Goal: Information Seeking & Learning: Learn about a topic

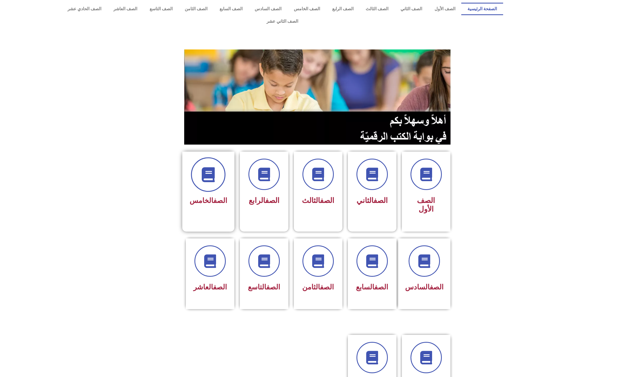
click at [211, 176] on span at bounding box center [208, 174] width 35 height 35
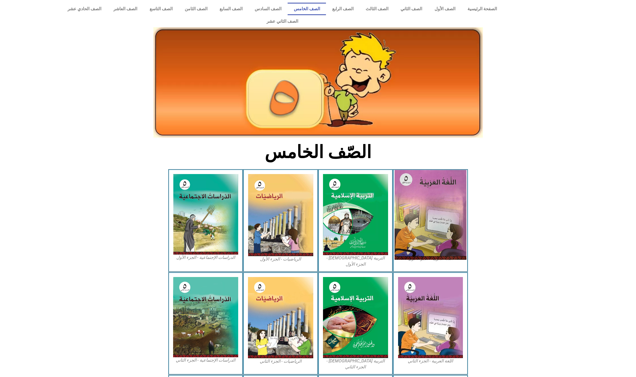
click at [459, 209] on img at bounding box center [431, 215] width 72 height 90
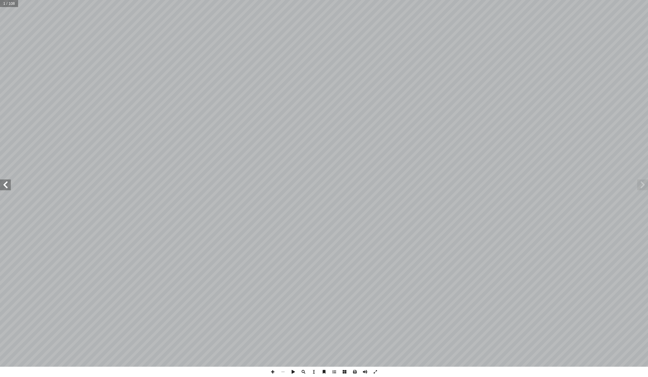
click at [2, 186] on span at bounding box center [5, 184] width 11 height 11
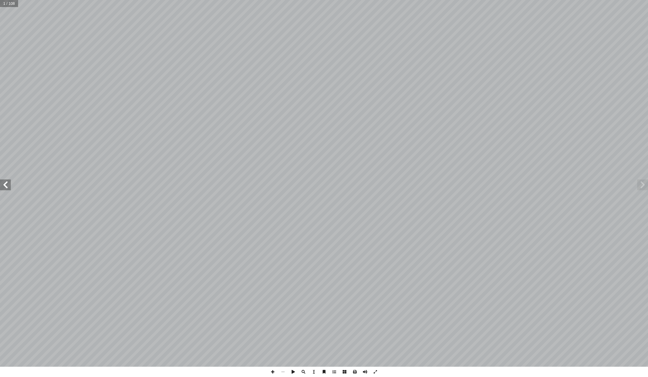
click at [2, 186] on span at bounding box center [5, 184] width 11 height 11
click at [9, 192] on div "ُ ة َّ ي ِ ب َ ر َ الع ُ ة َ غ ُّ الل ليف: أ � ّ فريق الت 5 ُ ء ْ ز ُ الج ُ ل َ…" at bounding box center [324, 183] width 648 height 367
click at [6, 182] on span at bounding box center [5, 184] width 11 height 11
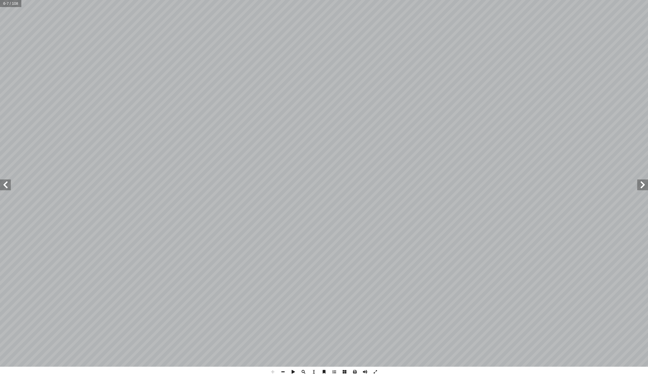
click at [6, 182] on span at bounding box center [5, 184] width 11 height 11
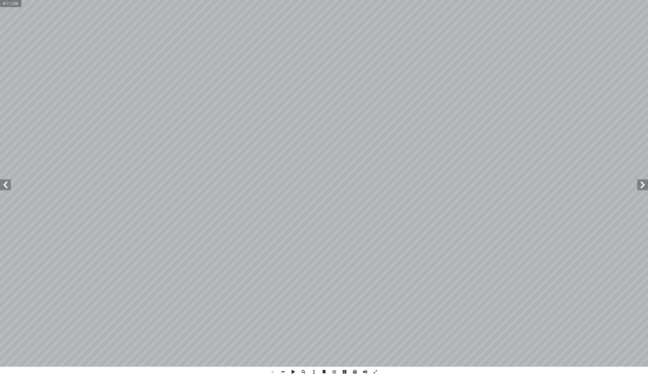
click at [6, 182] on span at bounding box center [5, 184] width 11 height 11
click at [0, 182] on span at bounding box center [5, 184] width 11 height 11
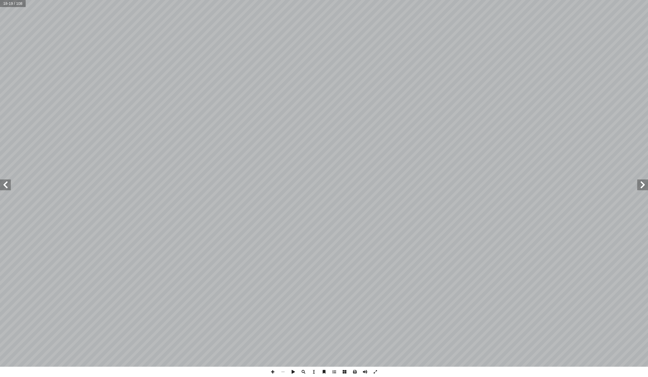
click at [1, 183] on span at bounding box center [5, 184] width 11 height 11
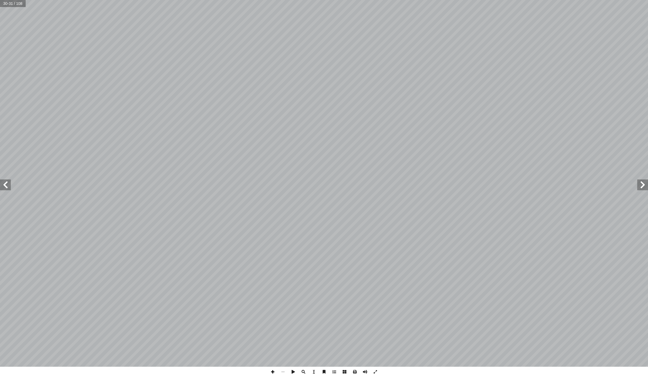
click at [271, 369] on span at bounding box center [273, 372] width 10 height 10
click at [376, 372] on span at bounding box center [375, 372] width 10 height 10
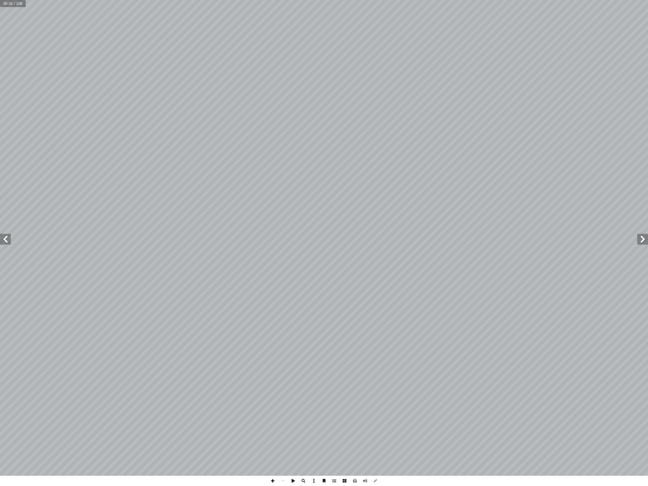
click at [275, 377] on span at bounding box center [273, 481] width 10 height 10
